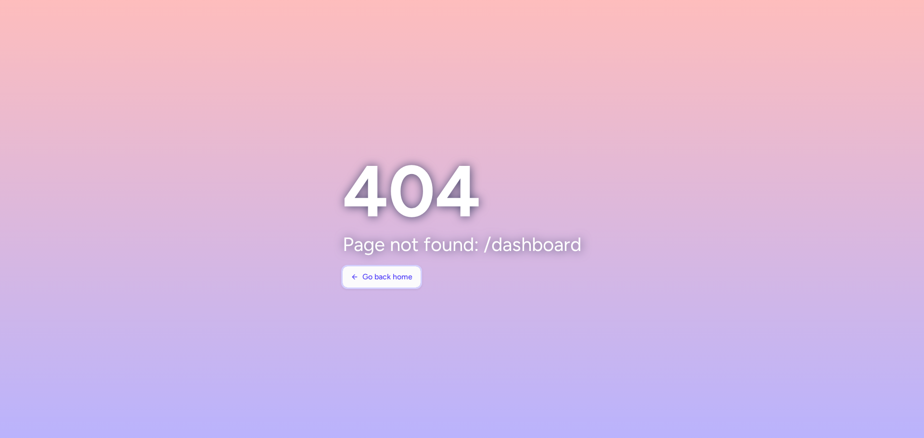
click at [392, 273] on span "Go back home" at bounding box center [387, 277] width 50 height 9
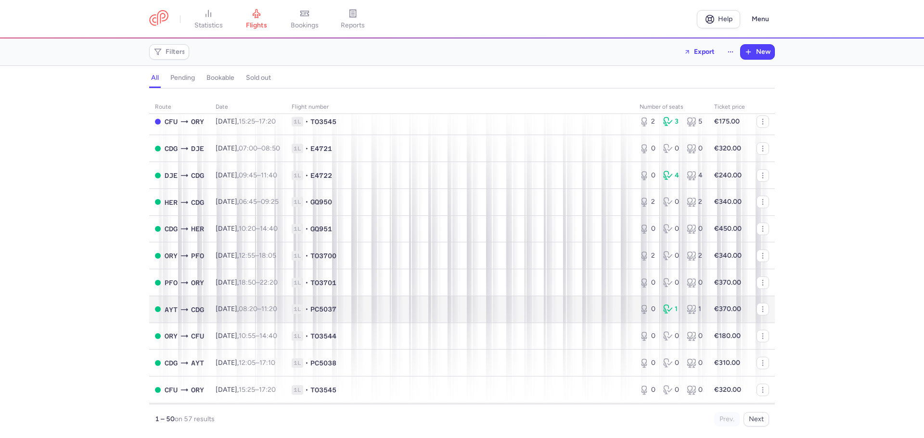
scroll to position [96, 0]
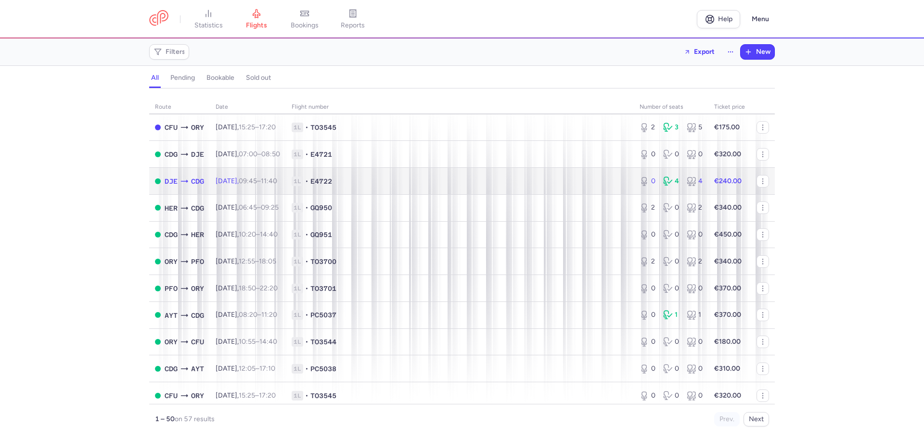
click at [408, 181] on span "1L • E4722" at bounding box center [460, 182] width 336 height 10
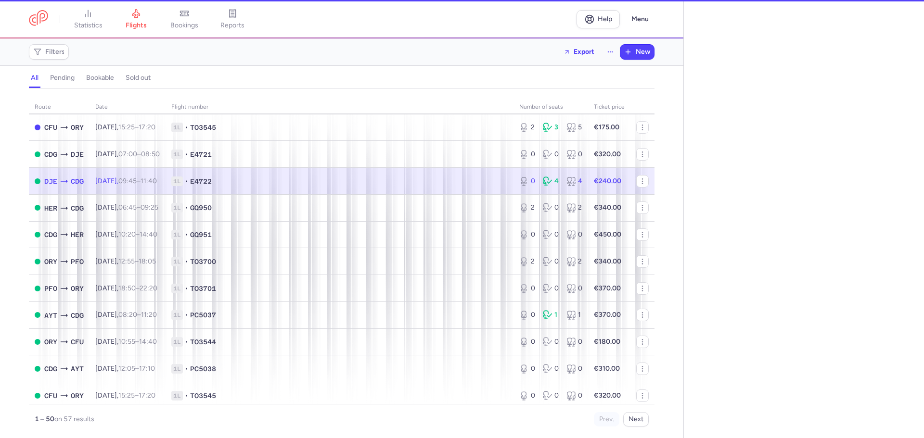
select select "days"
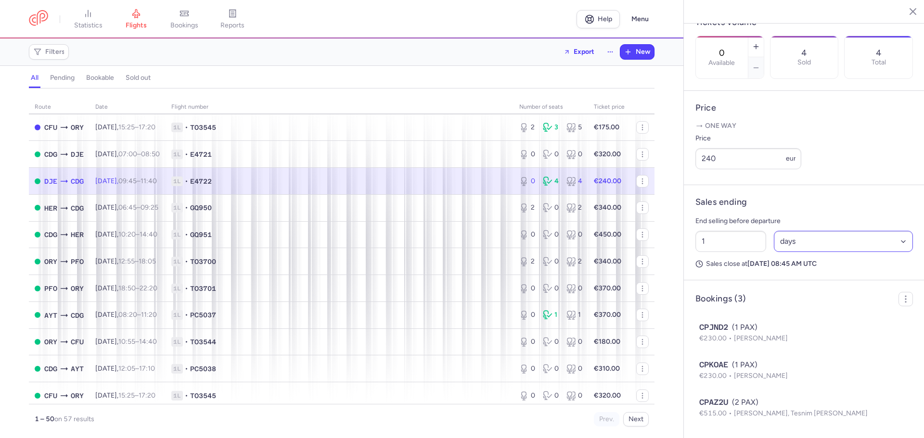
scroll to position [325, 0]
click at [265, 392] on span "1L • TO3545" at bounding box center [339, 396] width 336 height 10
type input "2"
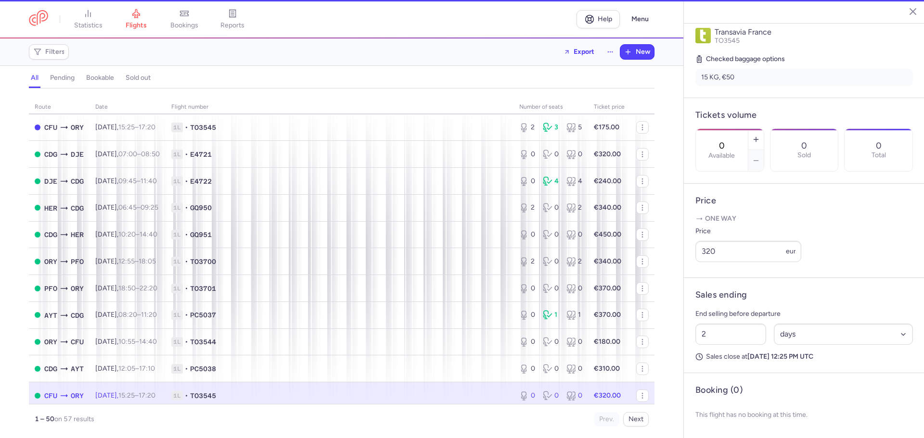
scroll to position [225, 0]
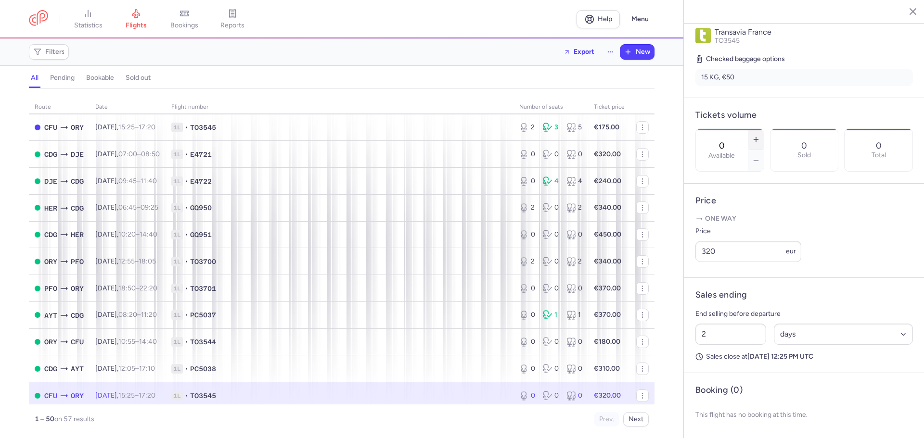
click at [758, 140] on line "button" at bounding box center [756, 140] width 4 height 0
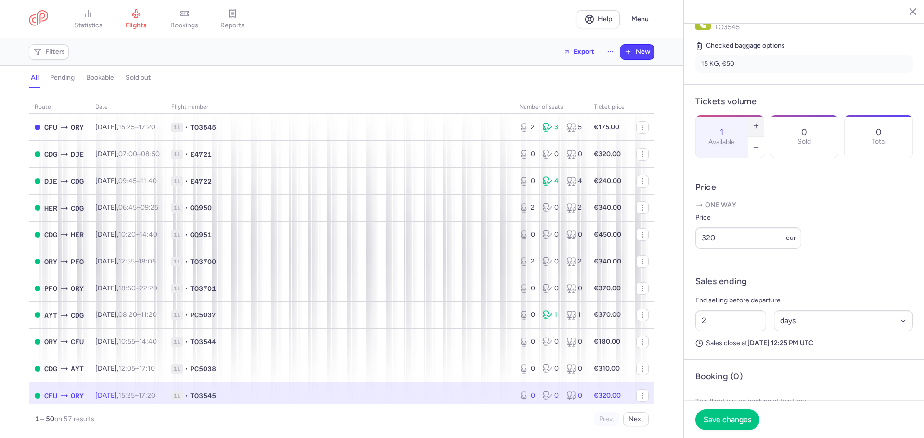
click at [758, 126] on line "button" at bounding box center [756, 126] width 4 height 0
type input "2"
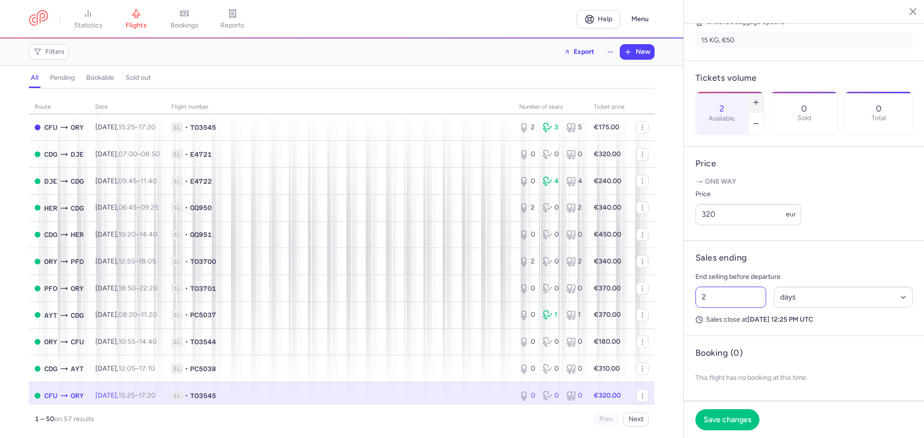
scroll to position [262, 0]
drag, startPoint x: 728, startPoint y: 216, endPoint x: 682, endPoint y: 216, distance: 45.2
click at [682, 216] on div "statistics flights bookings reports Help Menu Filters Export New all pending bo…" at bounding box center [462, 219] width 924 height 438
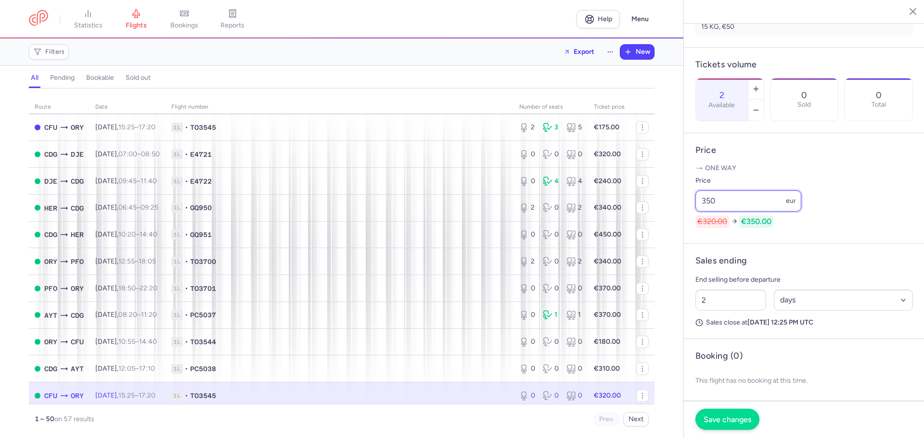
type input "350"
click at [712, 420] on span "Save changes" at bounding box center [728, 419] width 48 height 9
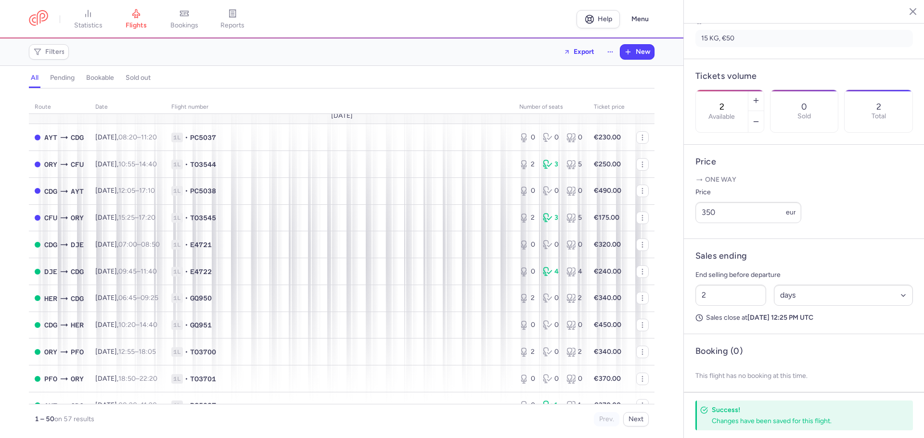
scroll to position [0, 0]
